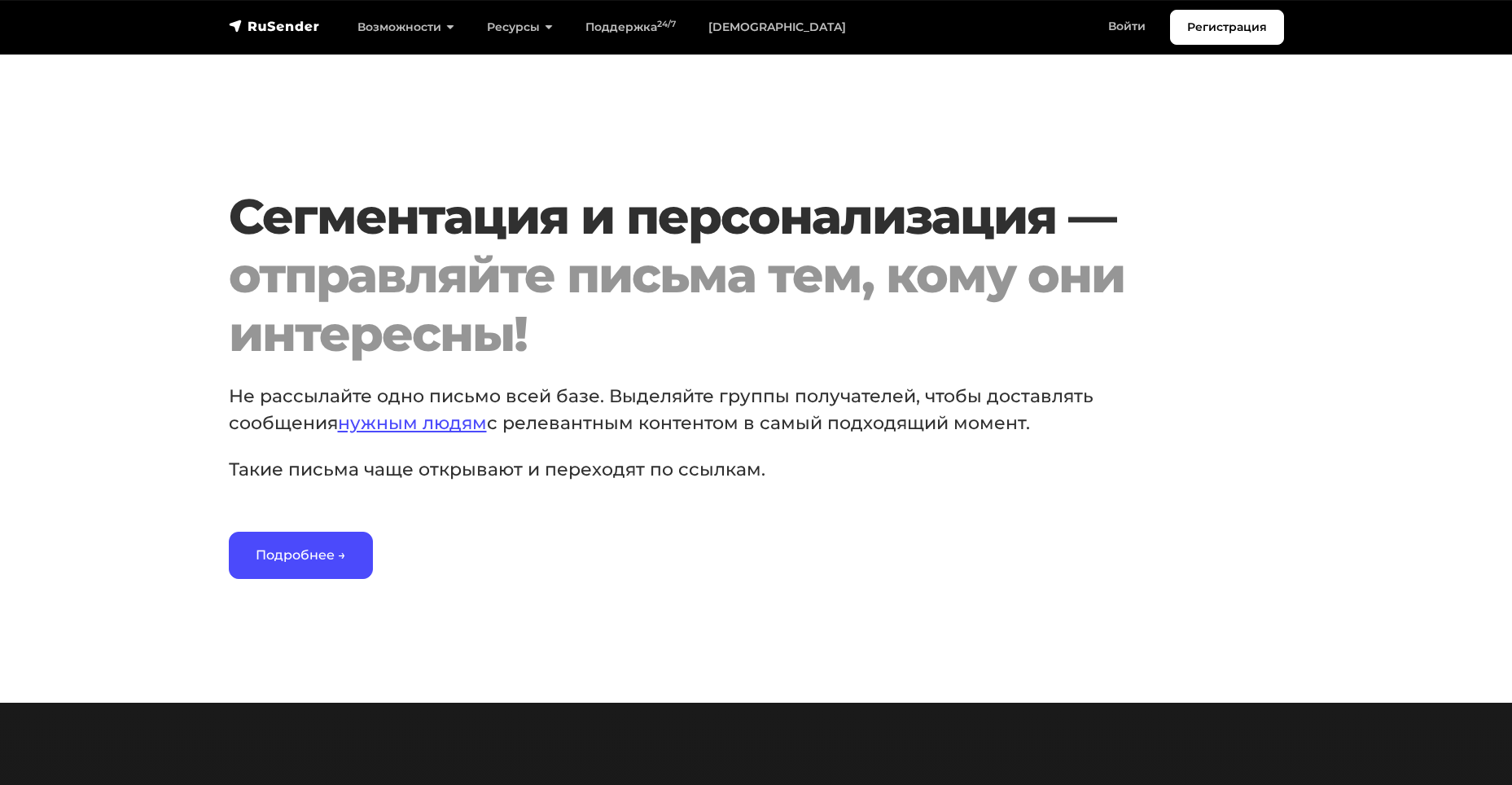
scroll to position [2362, 0]
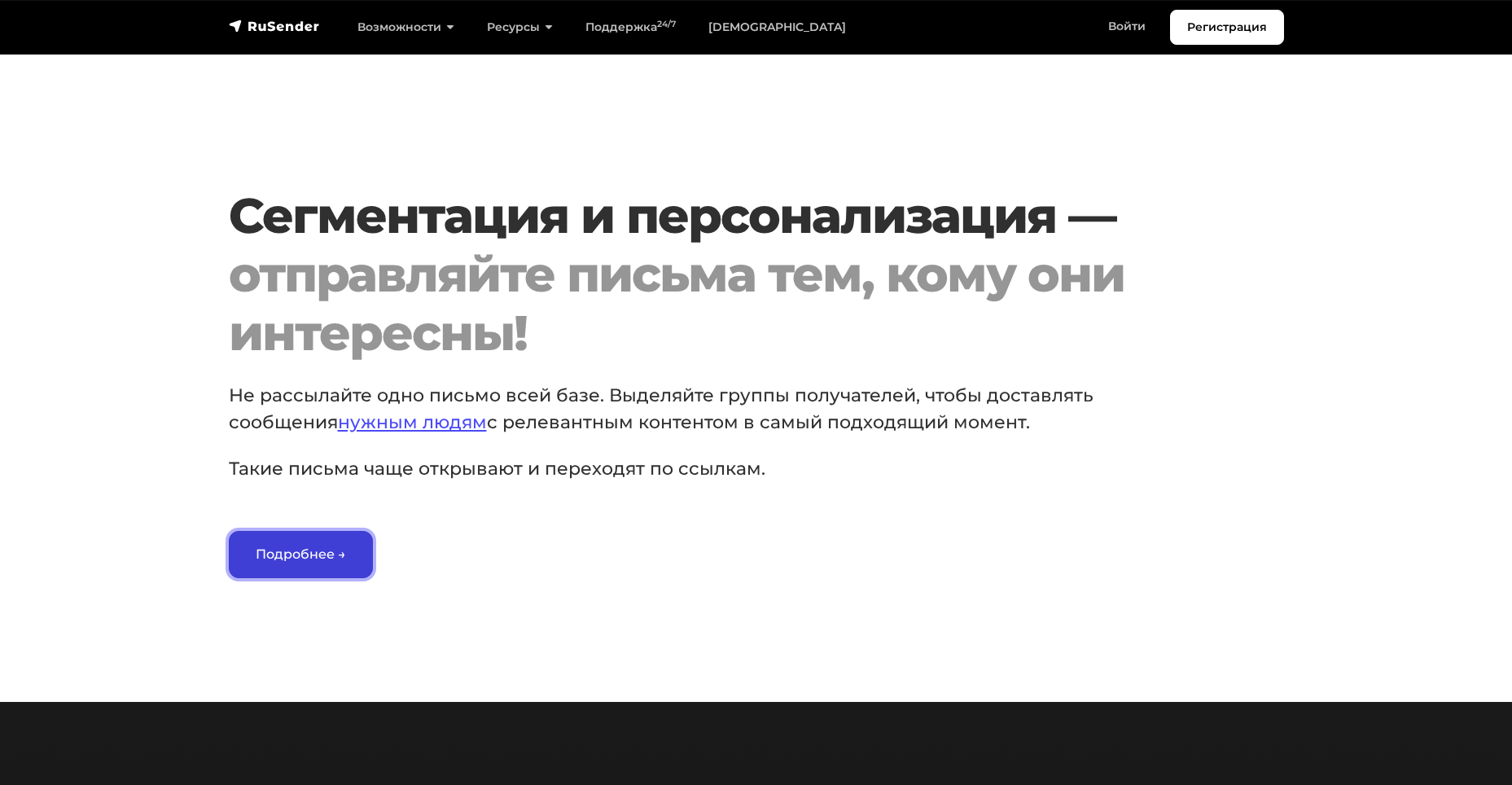
click at [329, 571] on link "Подробнее →" at bounding box center [301, 554] width 144 height 47
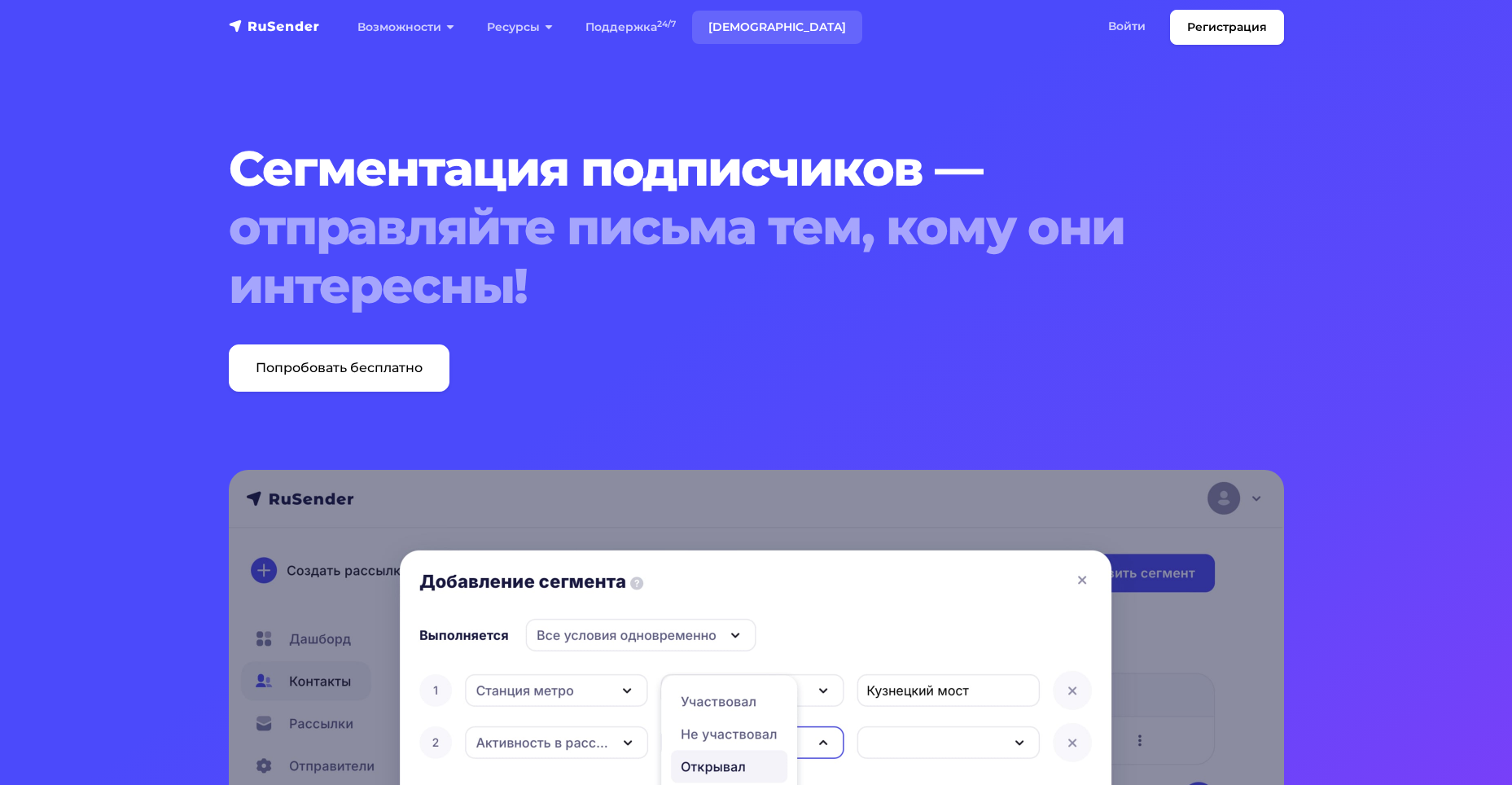
click at [744, 28] on link "[DEMOGRAPHIC_DATA]" at bounding box center [777, 27] width 170 height 33
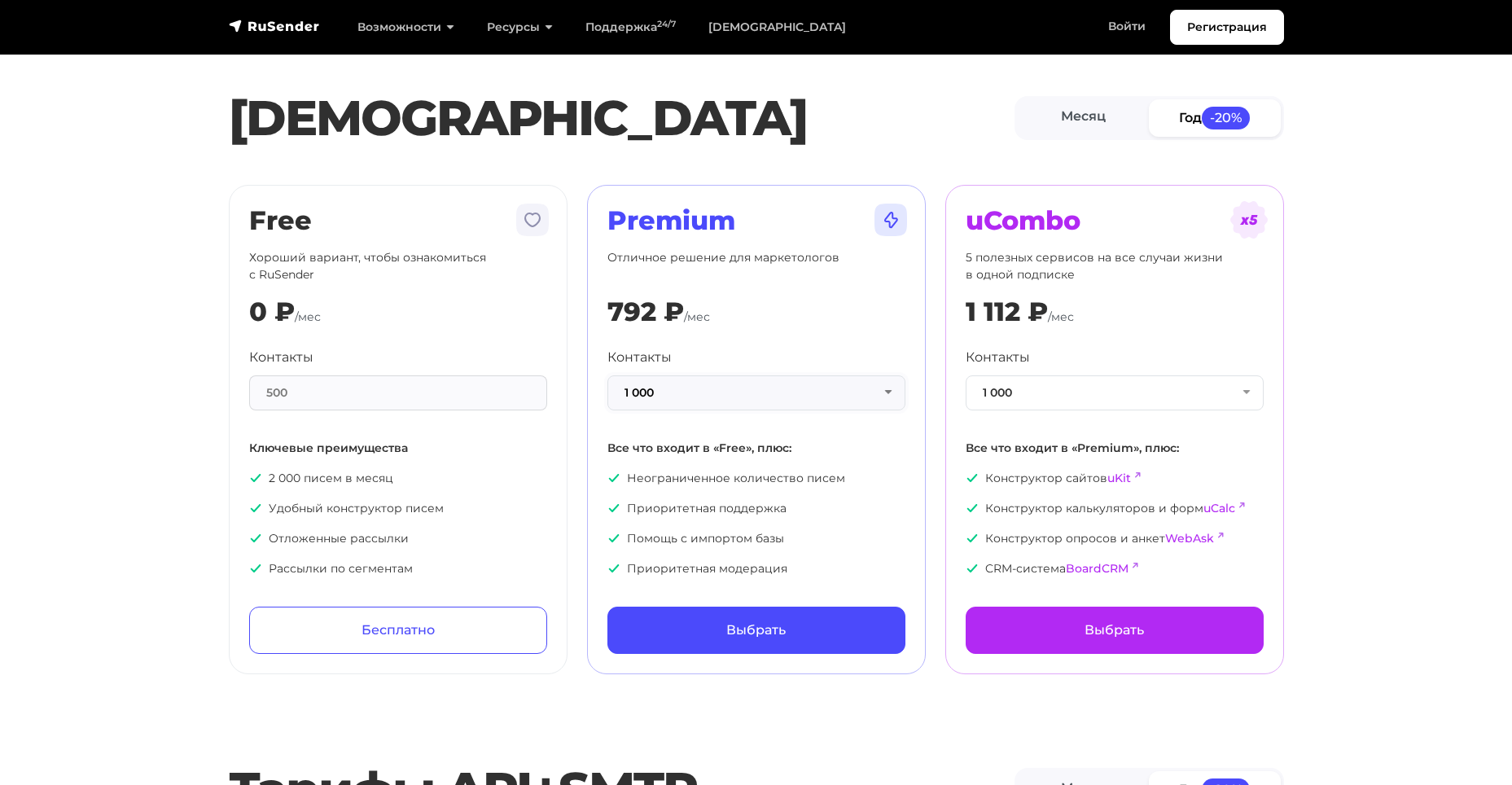
click at [670, 391] on button "1 000" at bounding box center [756, 392] width 298 height 35
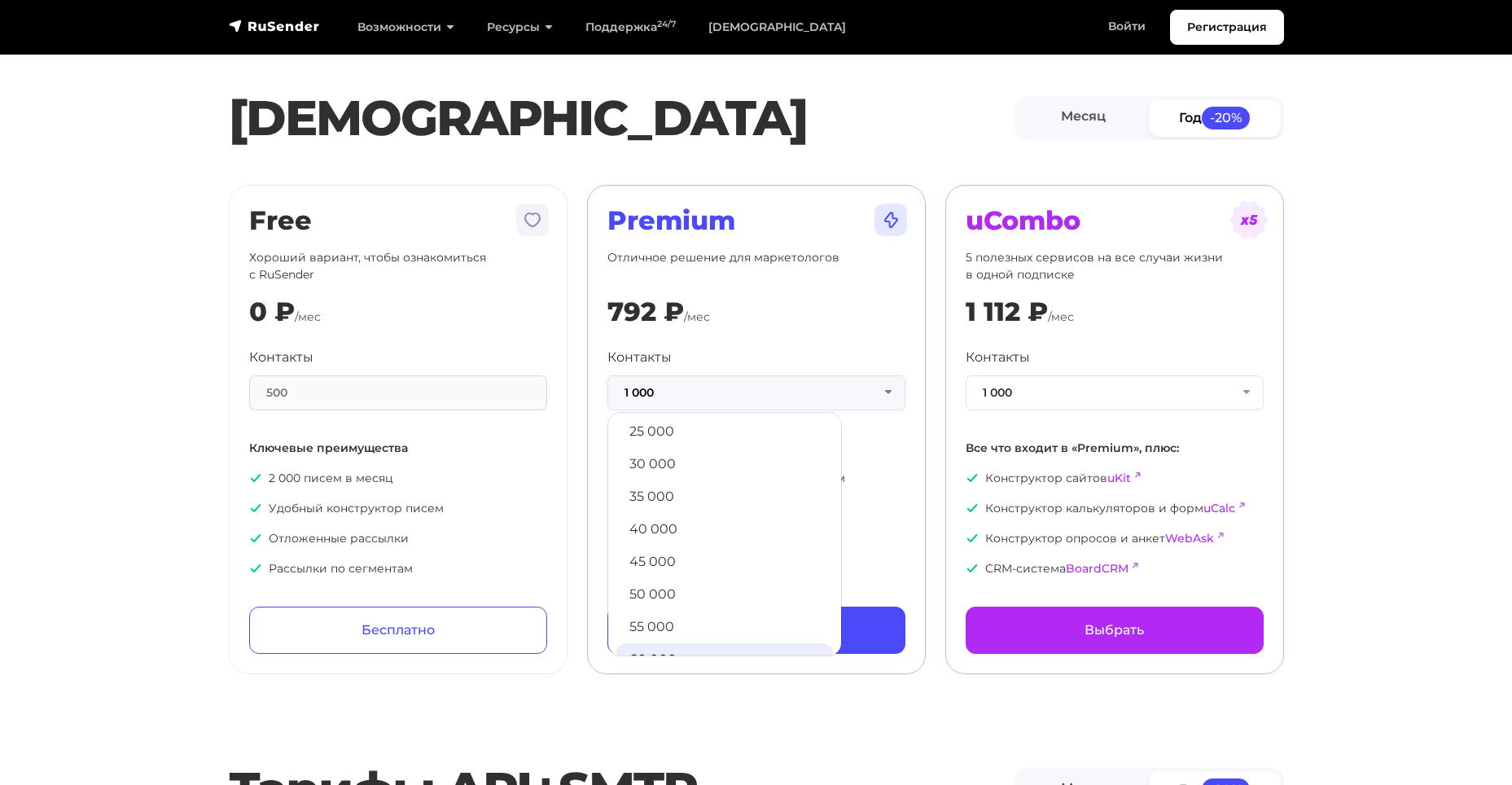
scroll to position [326, 0]
click at [677, 501] on link "35 000" at bounding box center [725, 502] width 216 height 32
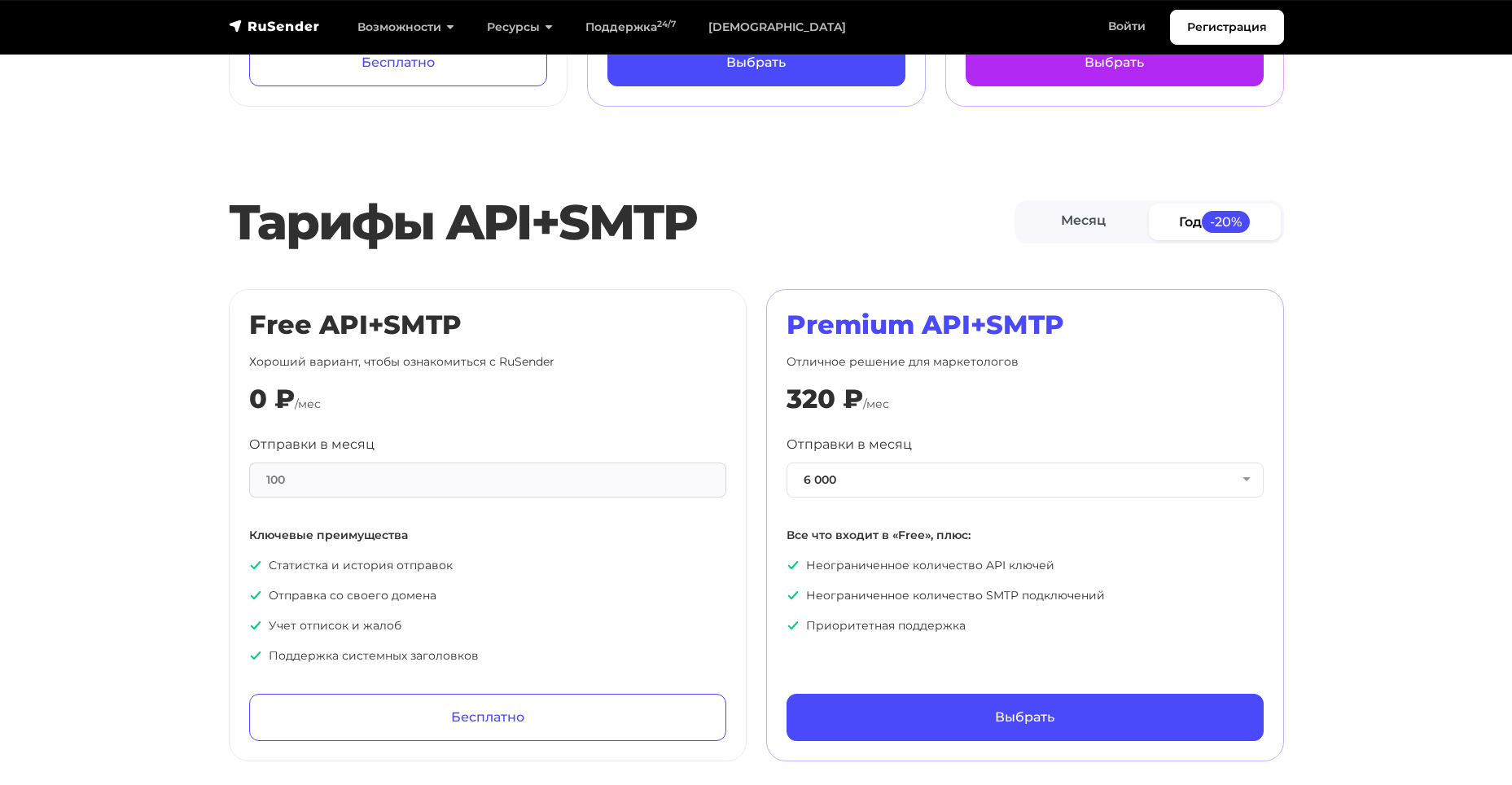
scroll to position [570, 0]
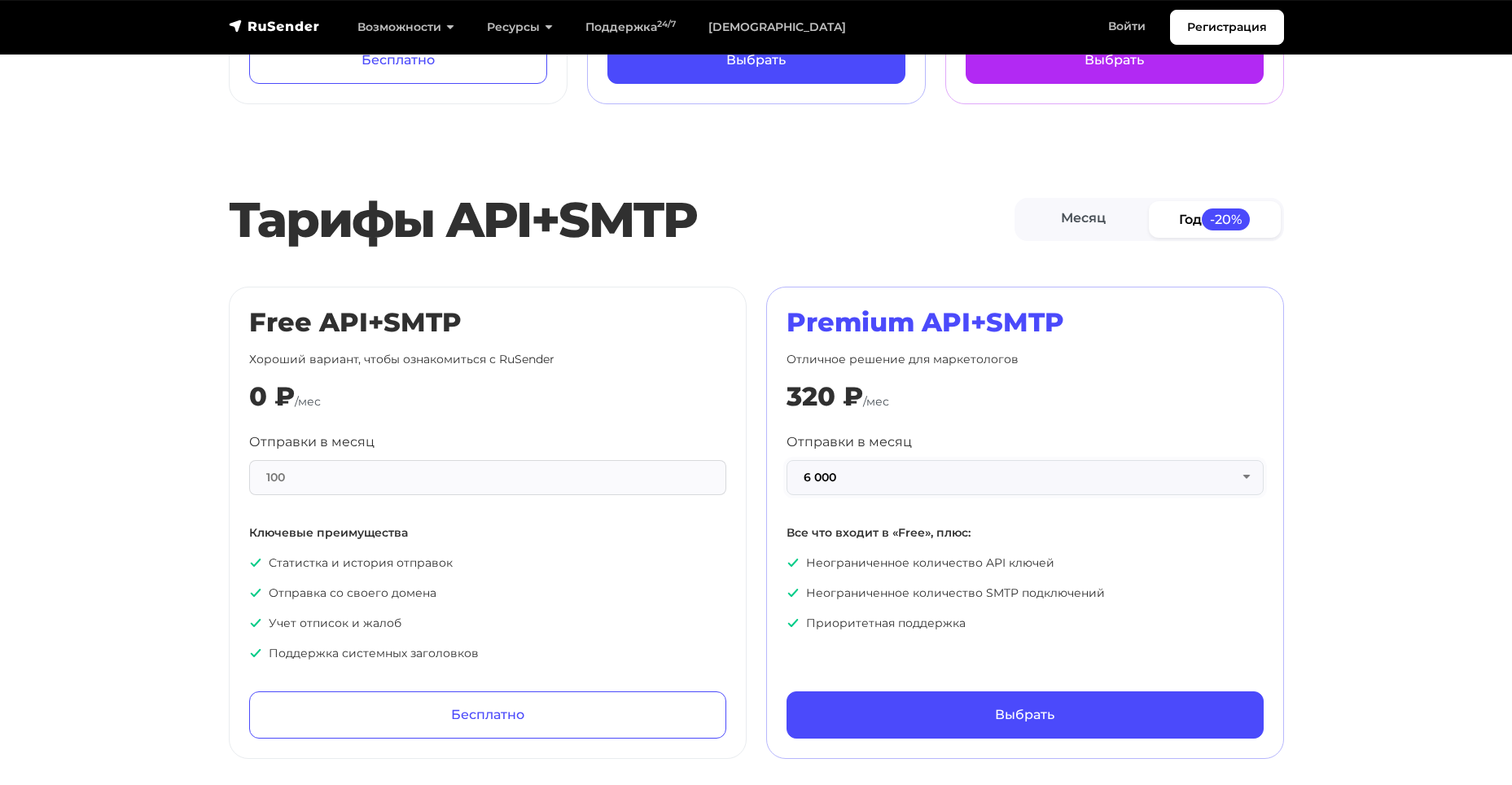
click at [888, 473] on button "6 000" at bounding box center [1025, 478] width 478 height 35
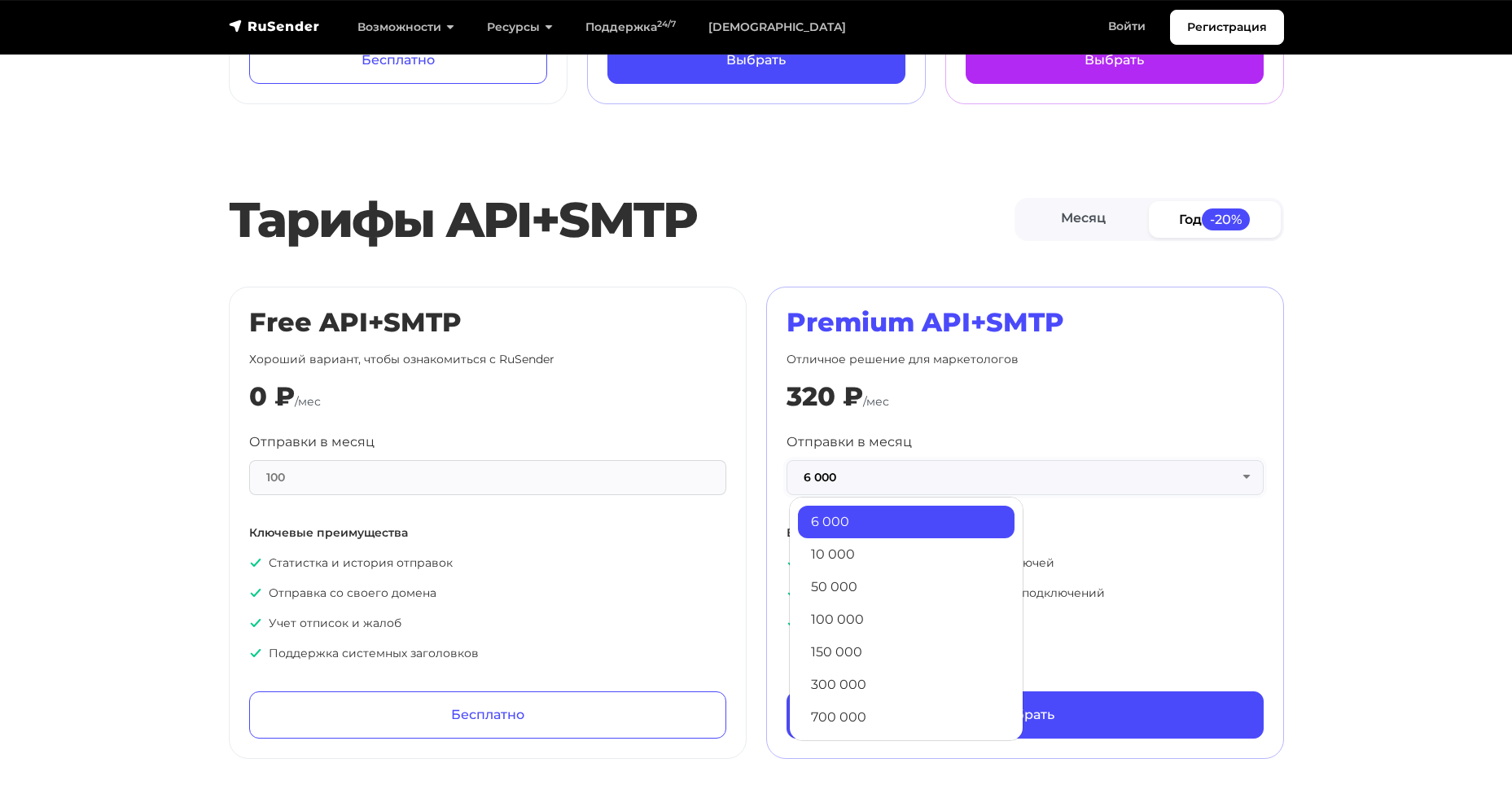
click at [888, 473] on button "6 000" at bounding box center [1025, 478] width 478 height 35
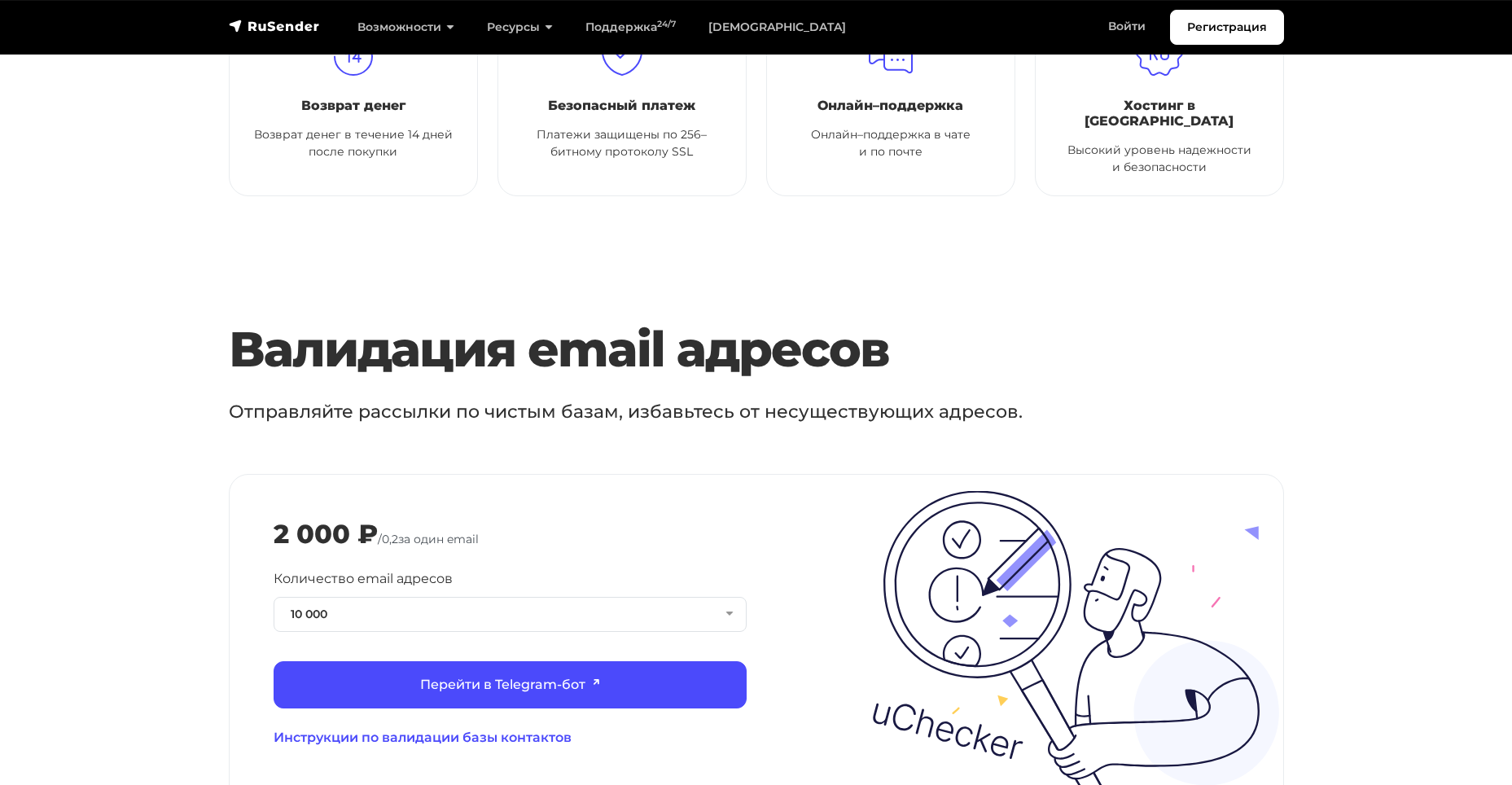
scroll to position [1466, 0]
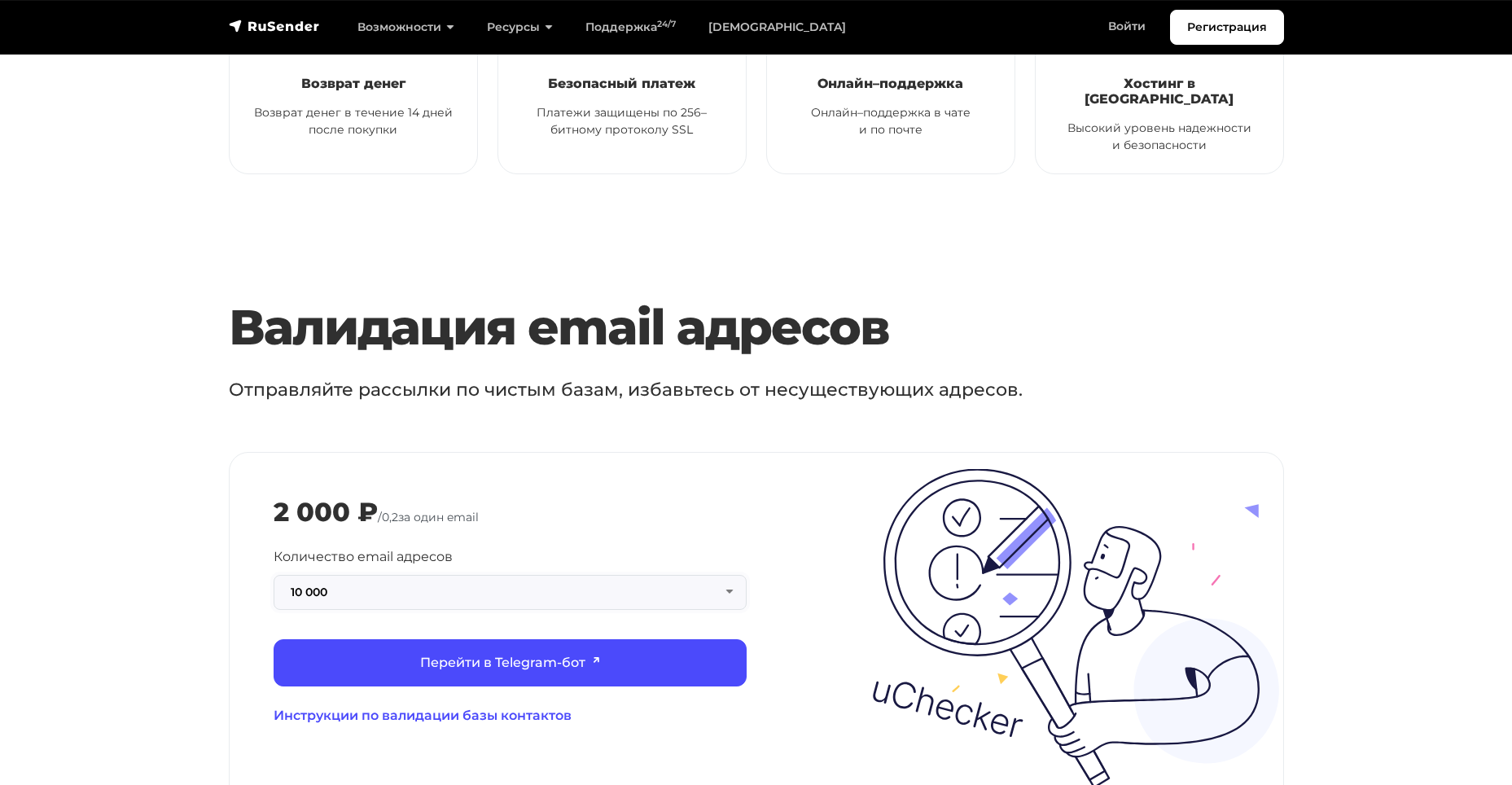
click at [730, 576] on button "10 000" at bounding box center [510, 592] width 473 height 35
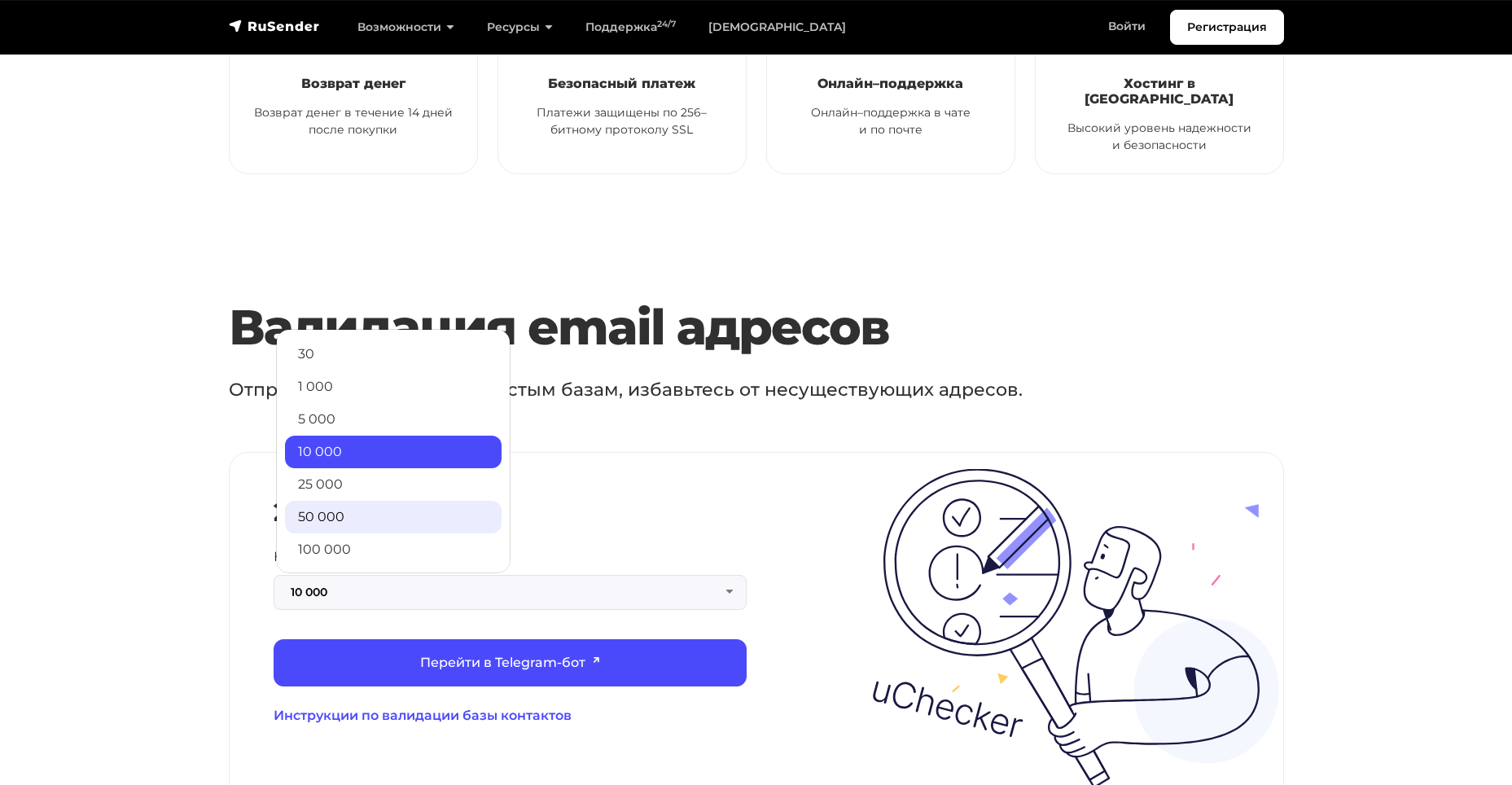
click at [369, 501] on link "50 000" at bounding box center [393, 516] width 216 height 32
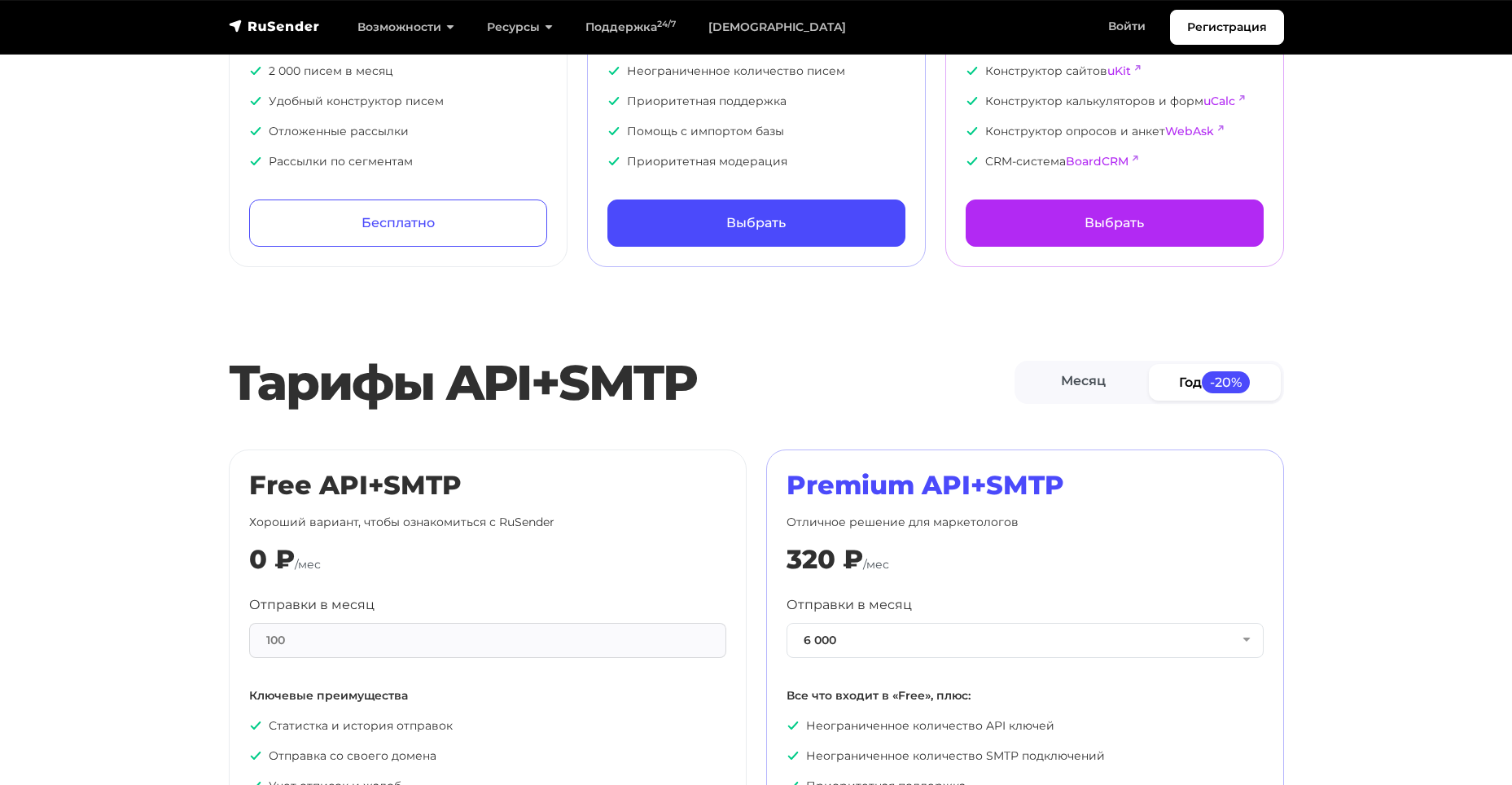
scroll to position [0, 0]
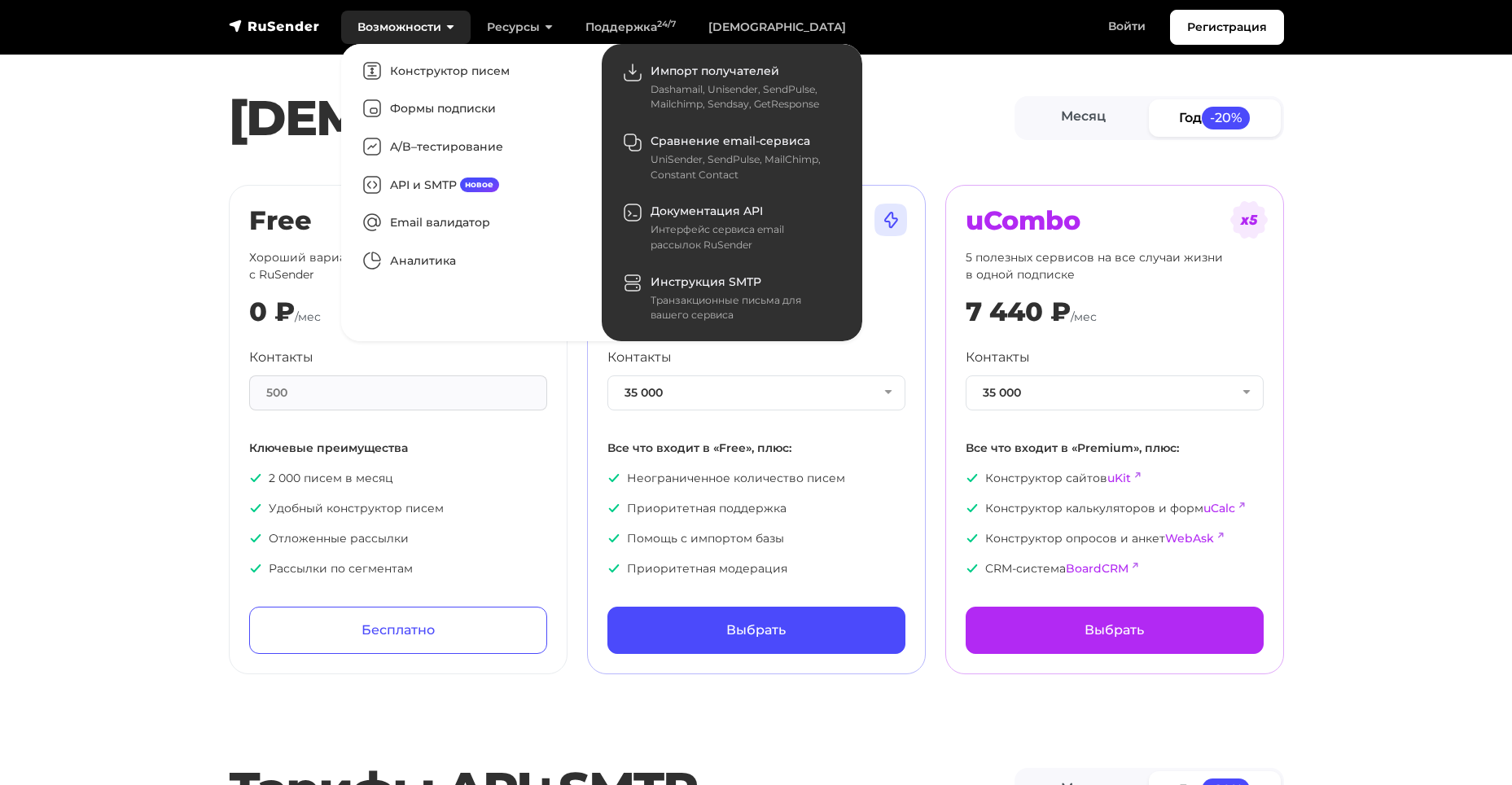
click at [434, 29] on link "Возможности" at bounding box center [406, 27] width 130 height 33
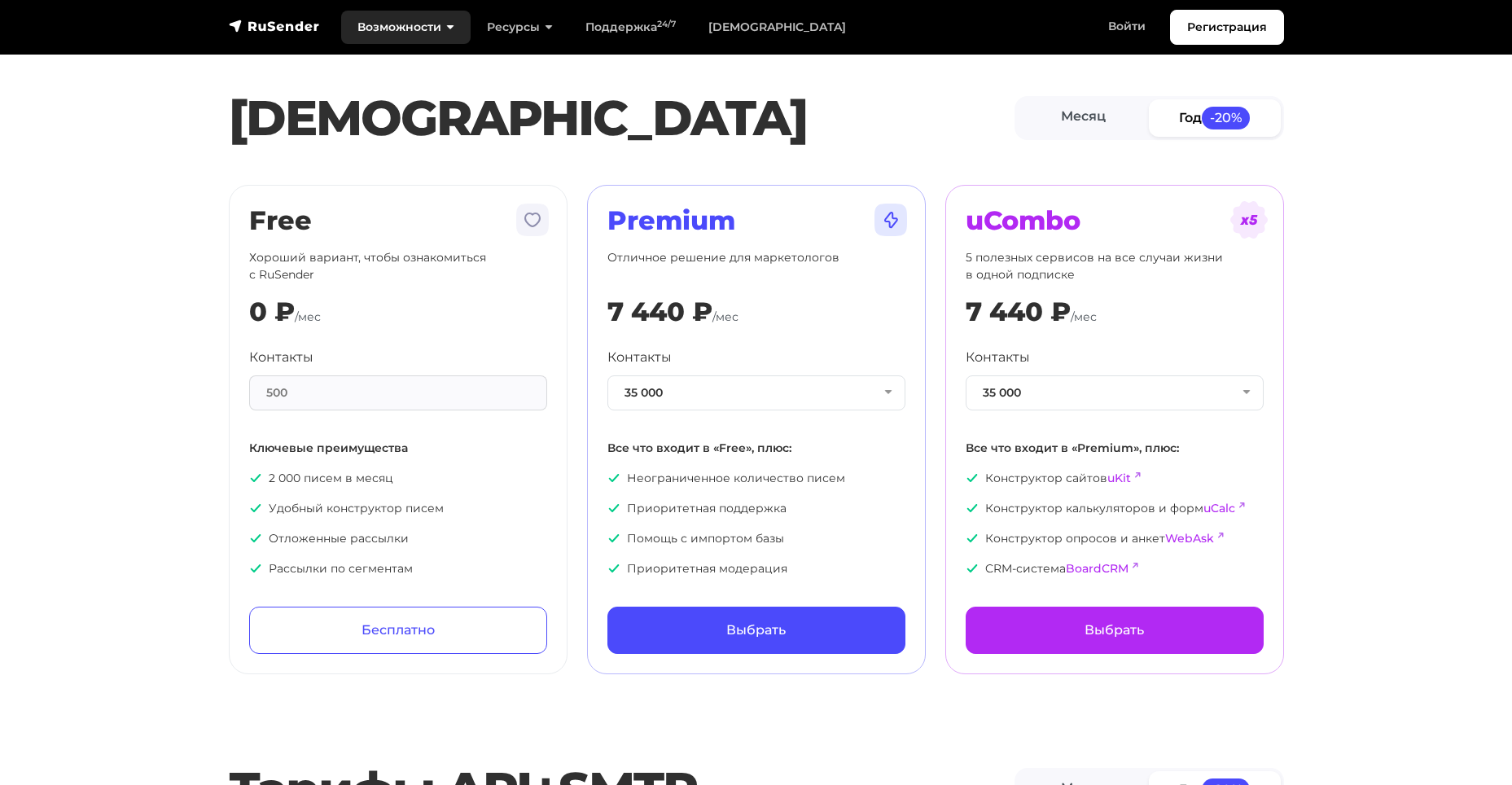
click at [434, 29] on link "Возможности" at bounding box center [406, 27] width 130 height 33
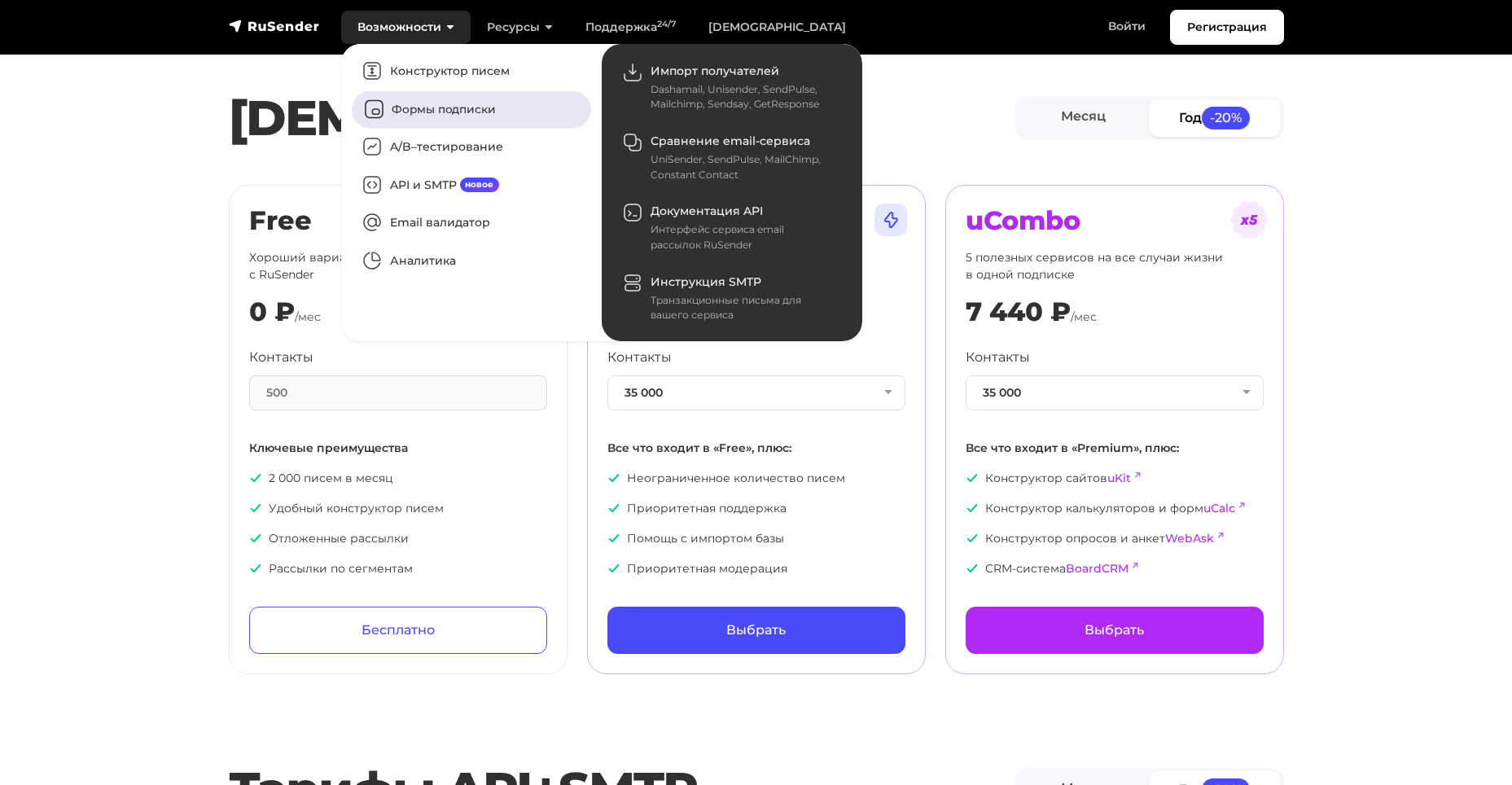
click at [435, 112] on link "Формы подписки" at bounding box center [472, 108] width 240 height 37
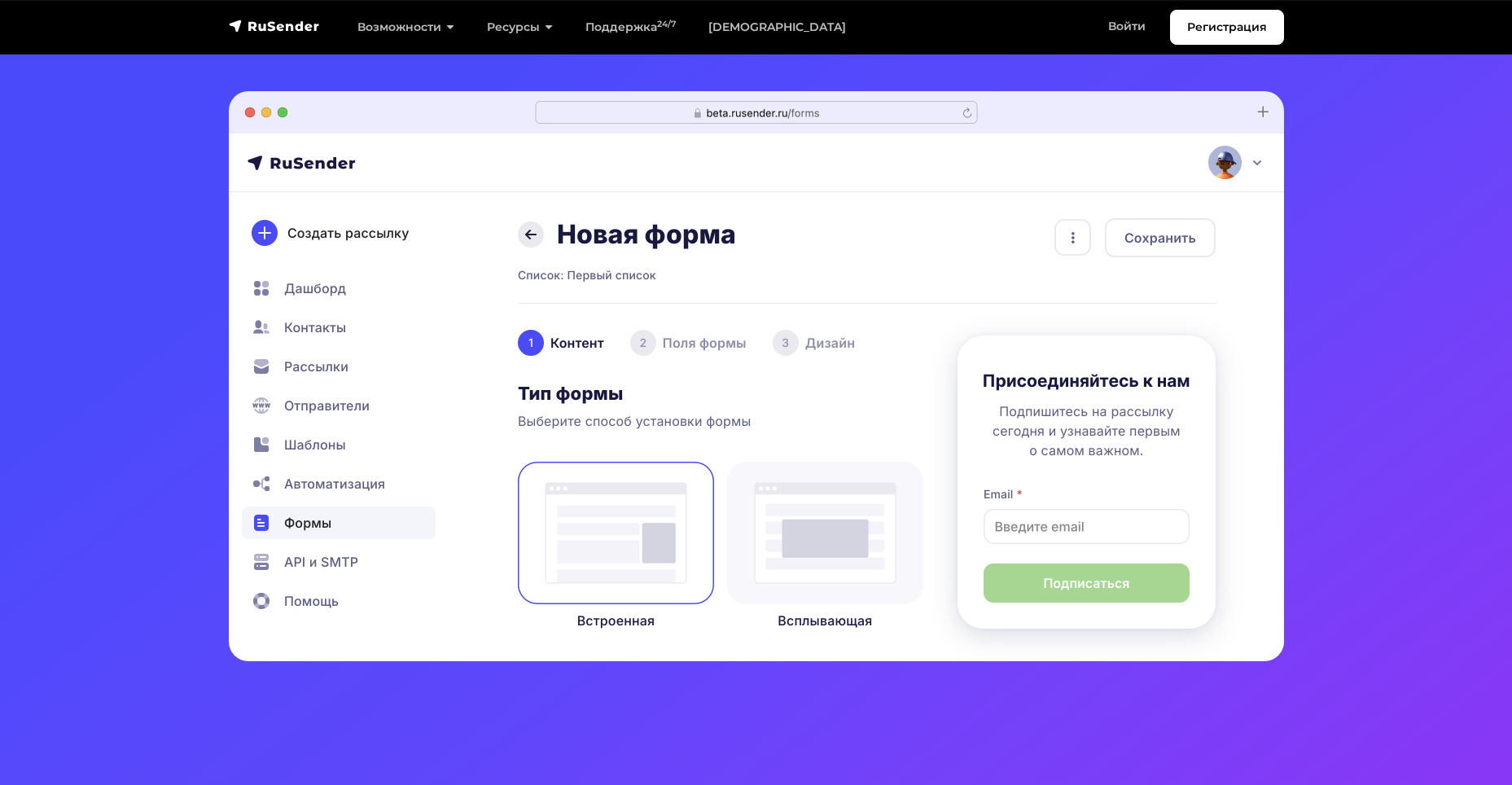
scroll to position [407, 0]
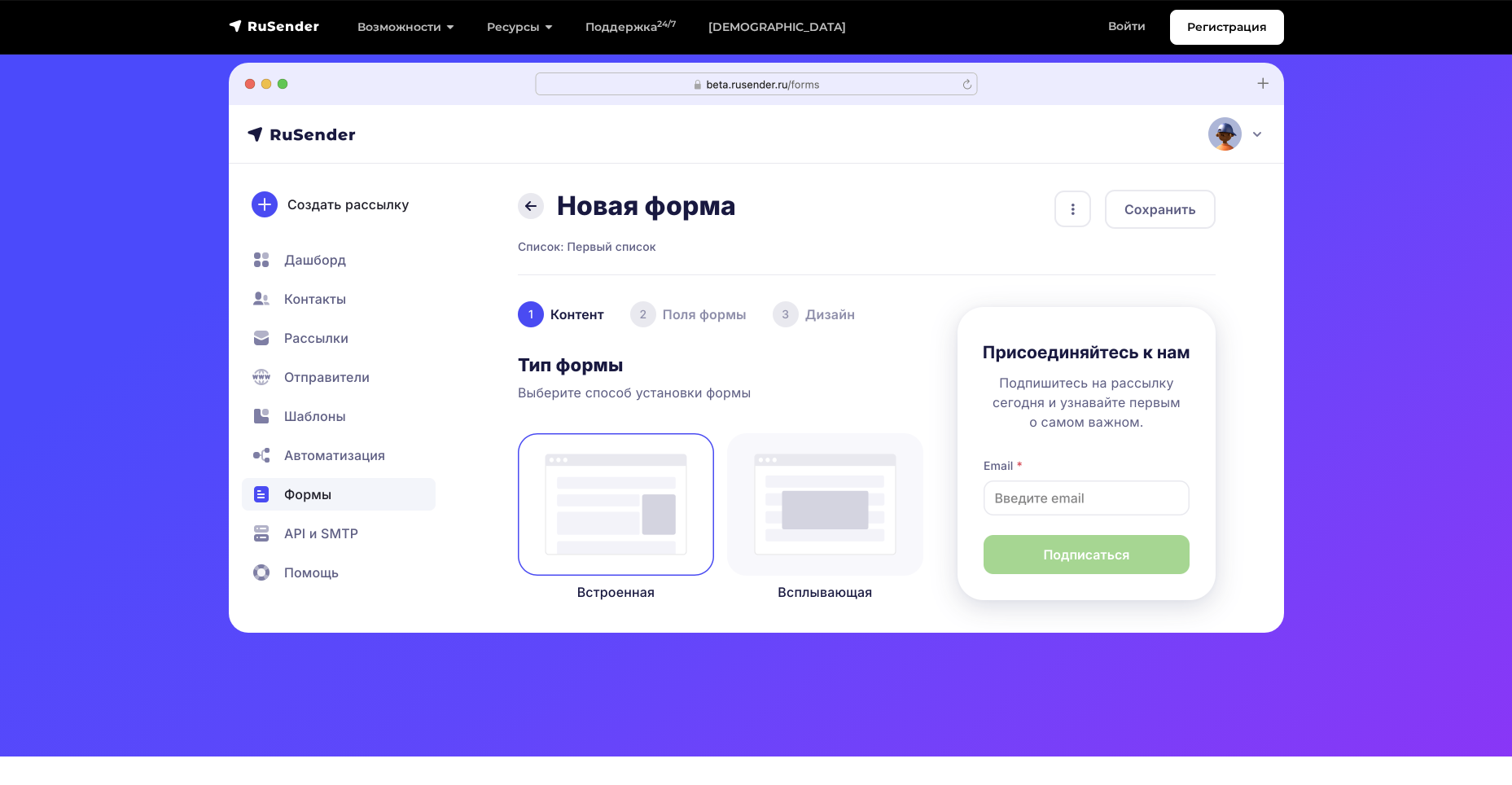
click at [335, 532] on img at bounding box center [756, 348] width 1055 height 570
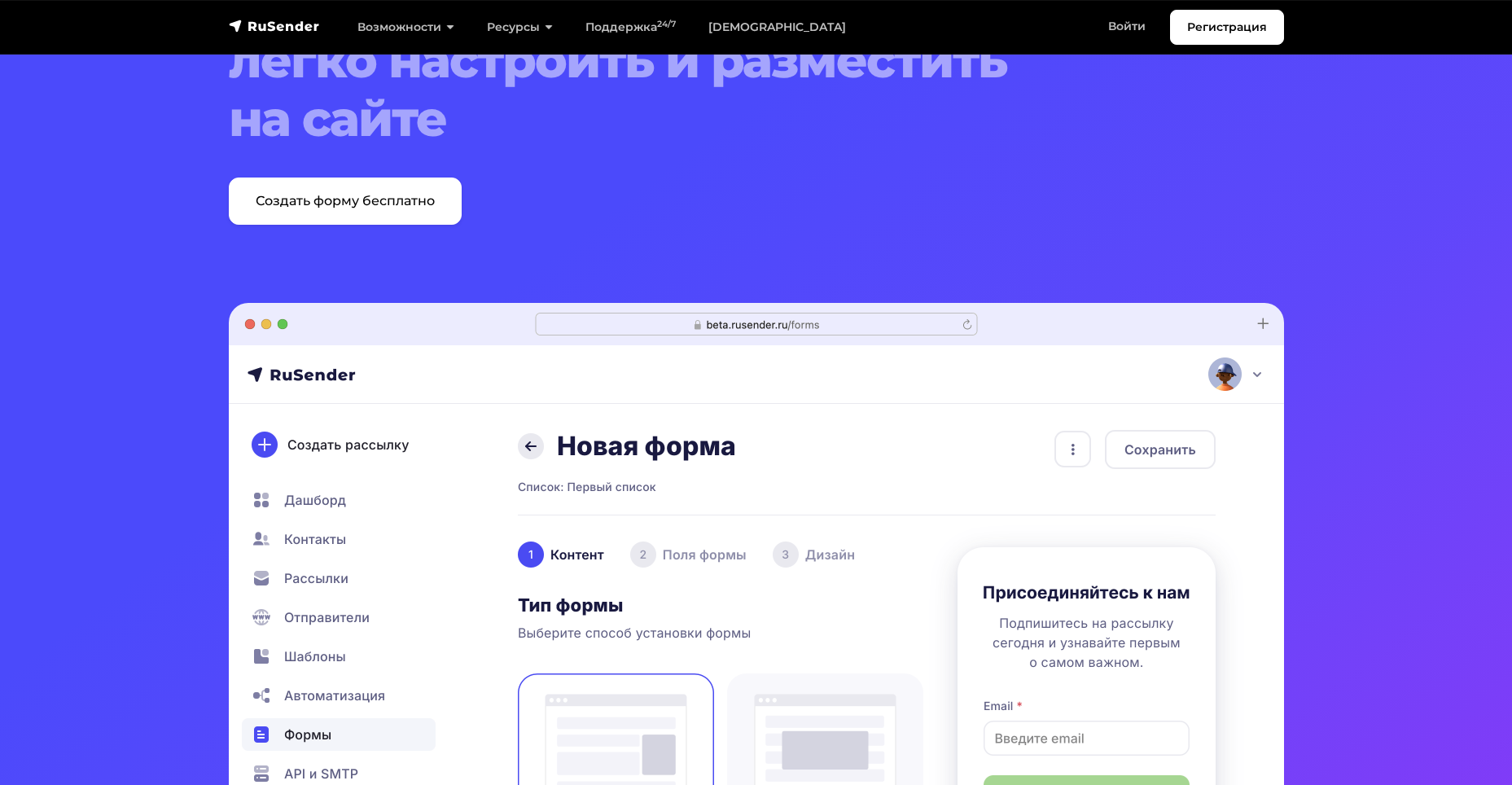
scroll to position [0, 0]
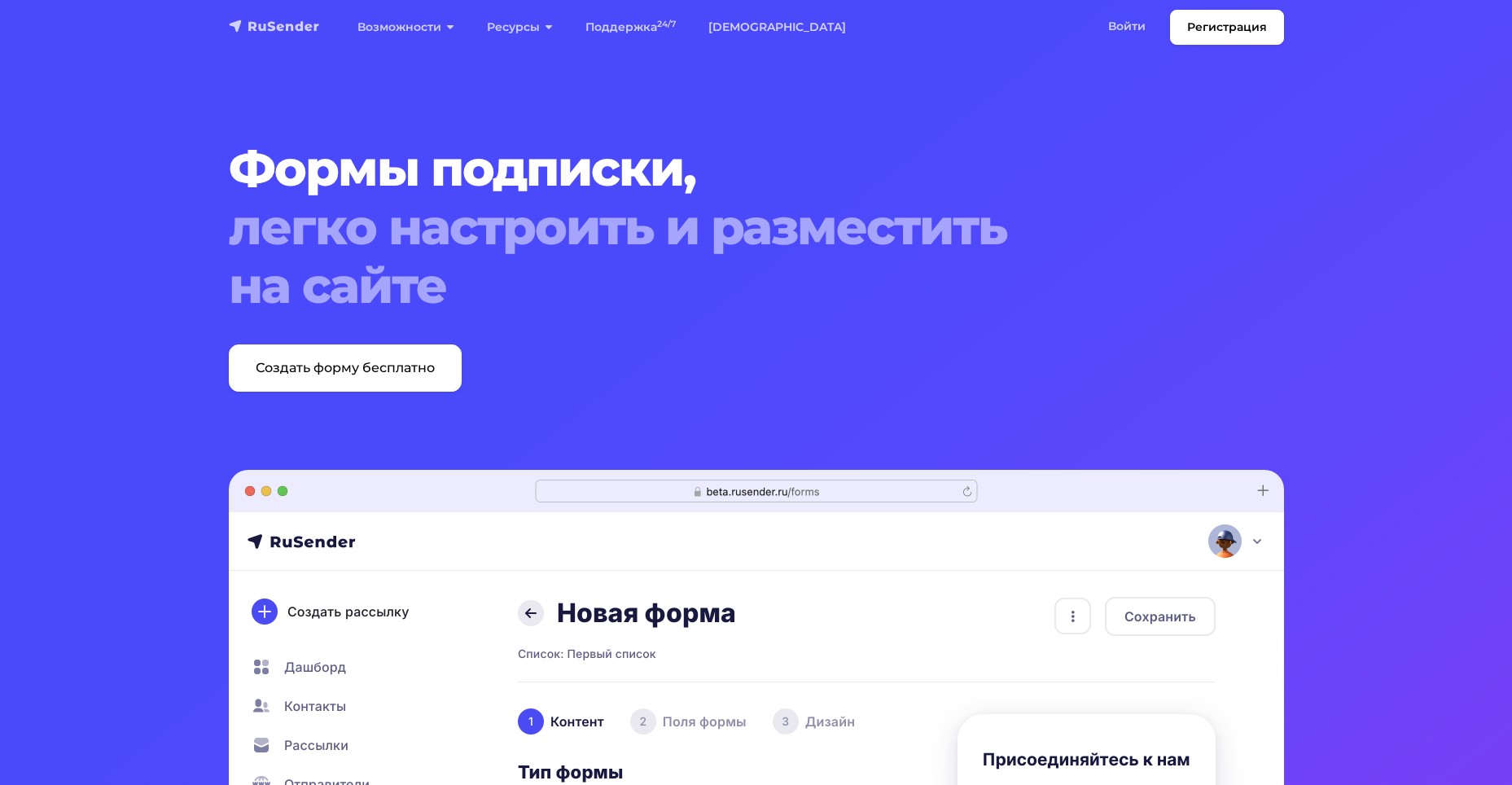
click at [267, 26] on img "navbar" at bounding box center [274, 26] width 91 height 17
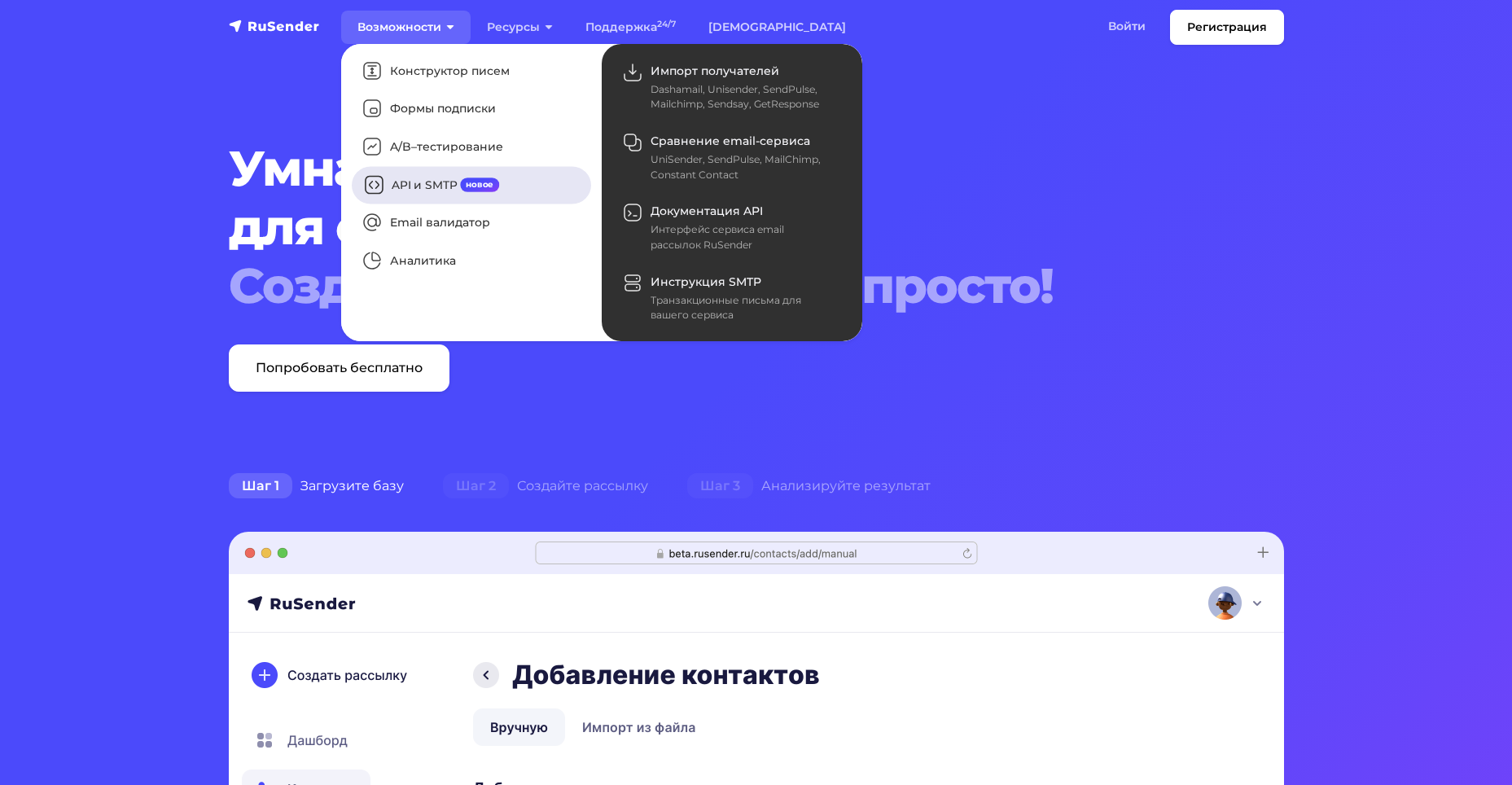
click at [432, 185] on link "API и SMTP новое" at bounding box center [472, 184] width 240 height 37
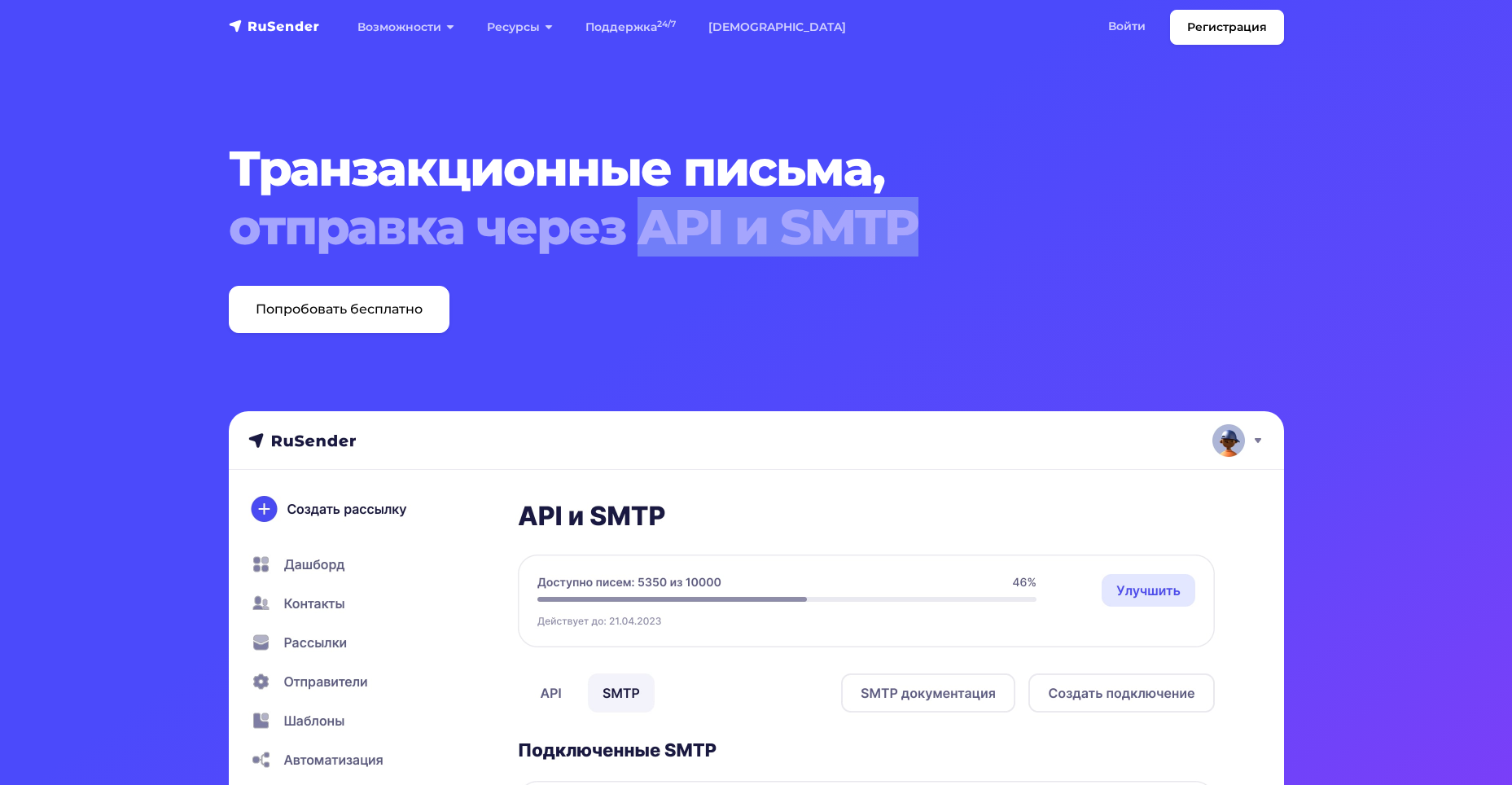
drag, startPoint x: 646, startPoint y: 228, endPoint x: 929, endPoint y: 223, distance: 283.0
click at [929, 223] on span "отправка через API и SMTP" at bounding box center [711, 227] width 966 height 59
copy span "API и SMTP"
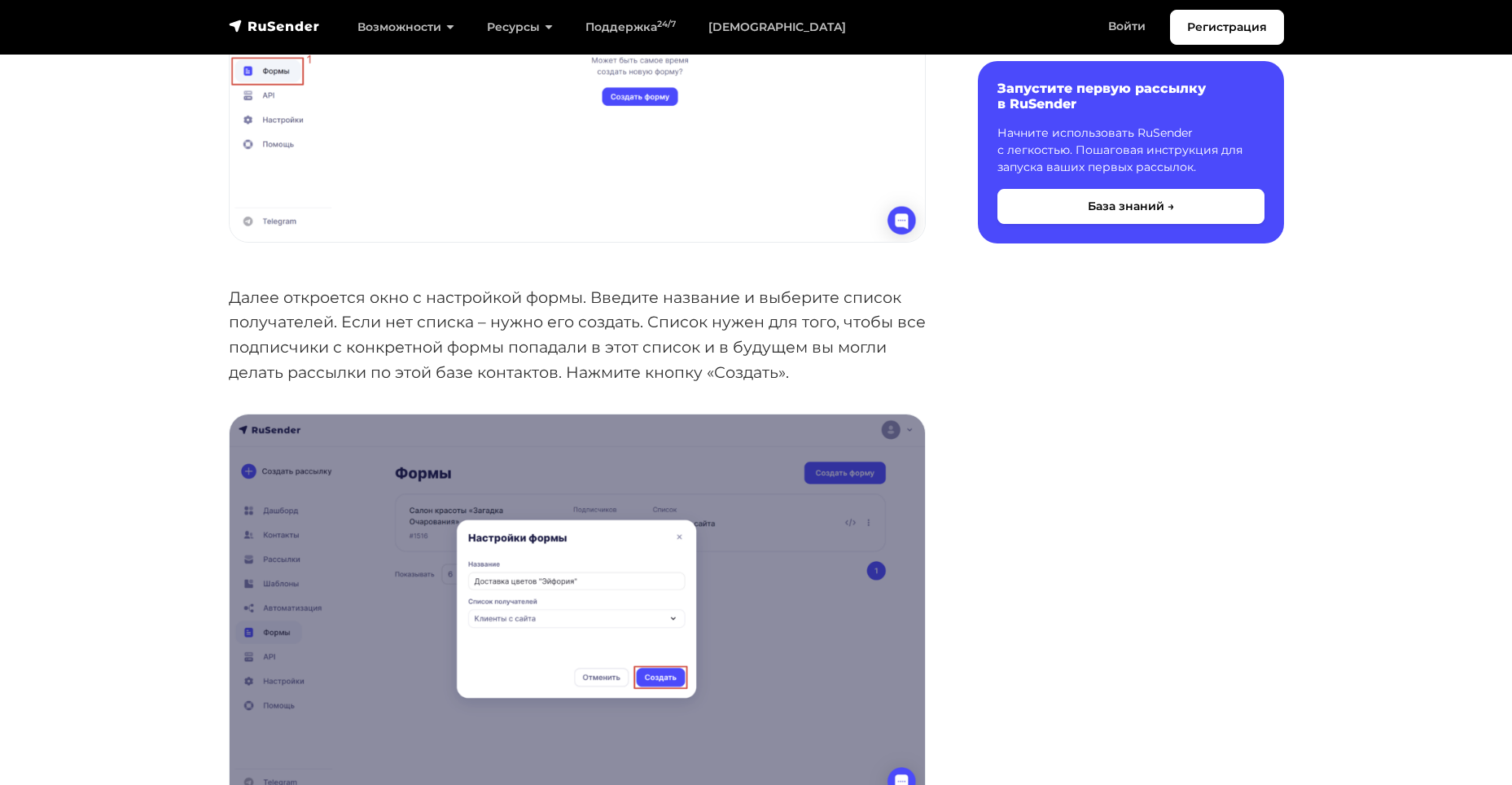
scroll to position [896, 0]
